Goal: Find specific page/section: Find specific page/section

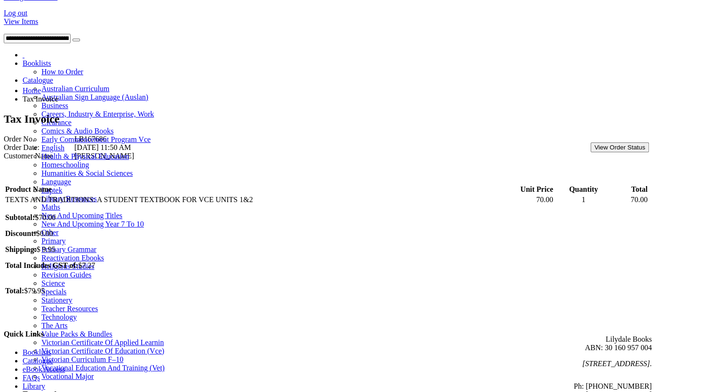
scroll to position [77, 0]
